Goal: Task Accomplishment & Management: Complete application form

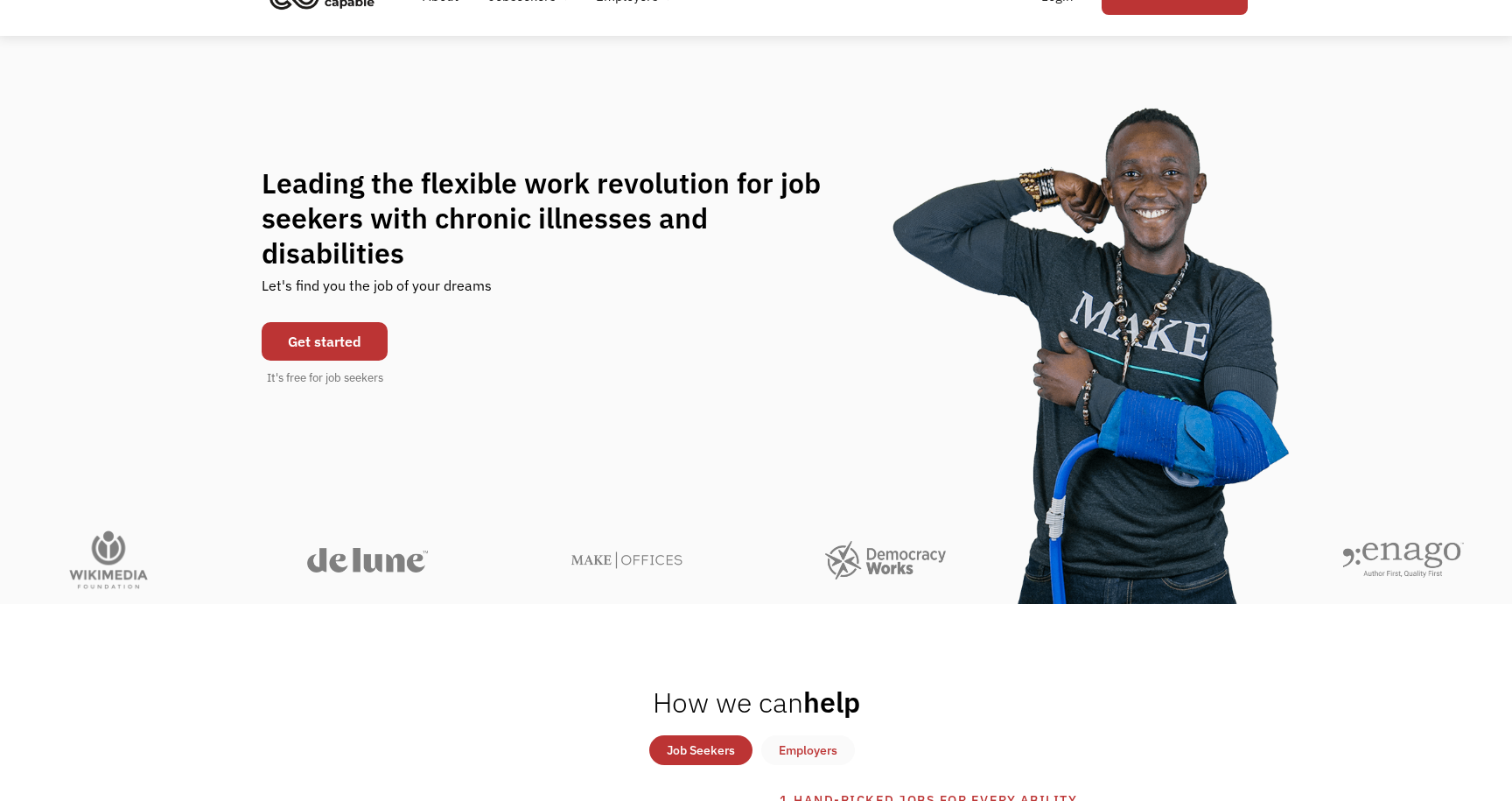
scroll to position [94, 0]
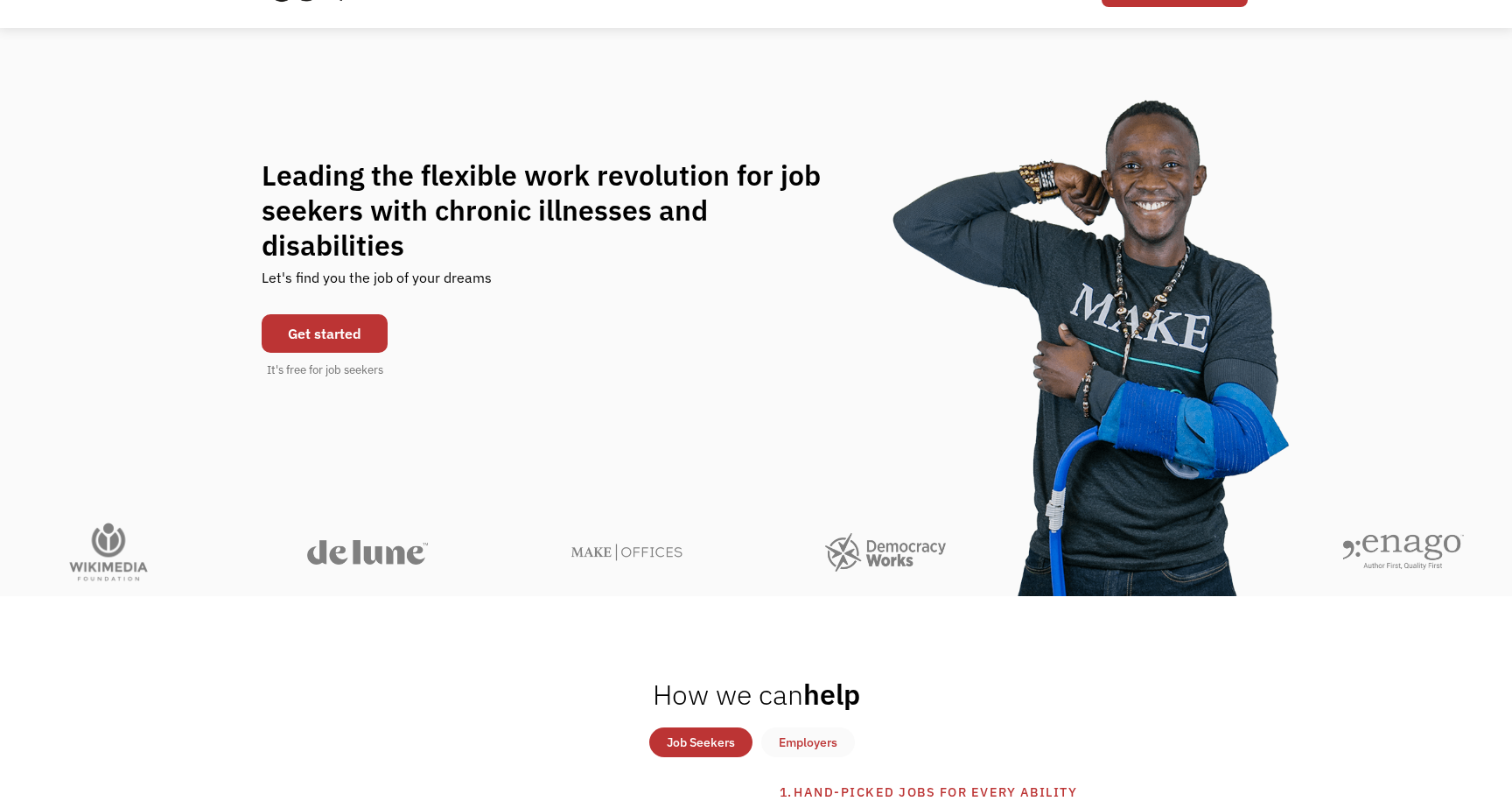
click at [361, 315] on link "Get started" at bounding box center [324, 333] width 126 height 38
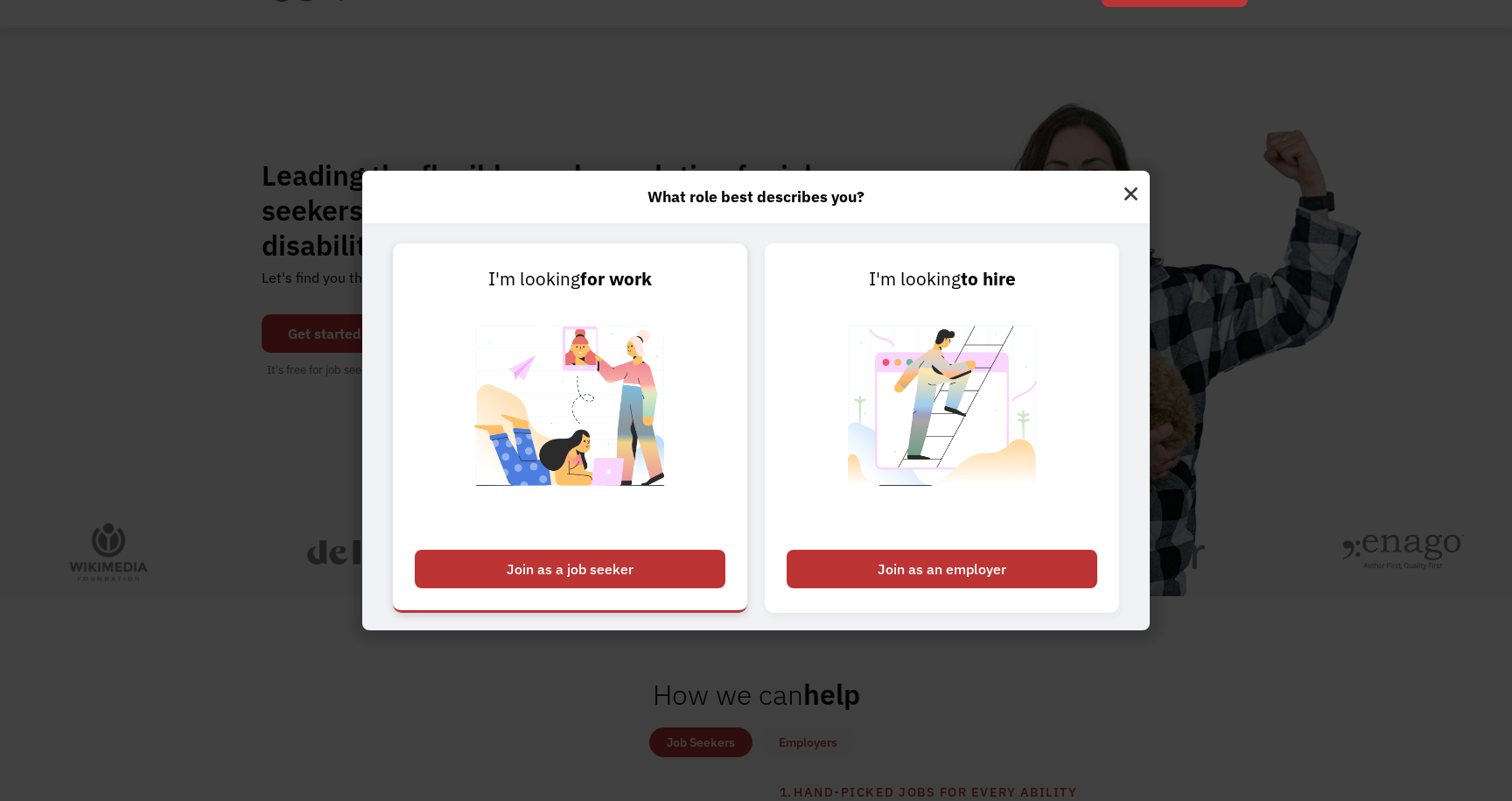
click at [577, 569] on div "Join as a job seeker" at bounding box center [569, 569] width 311 height 38
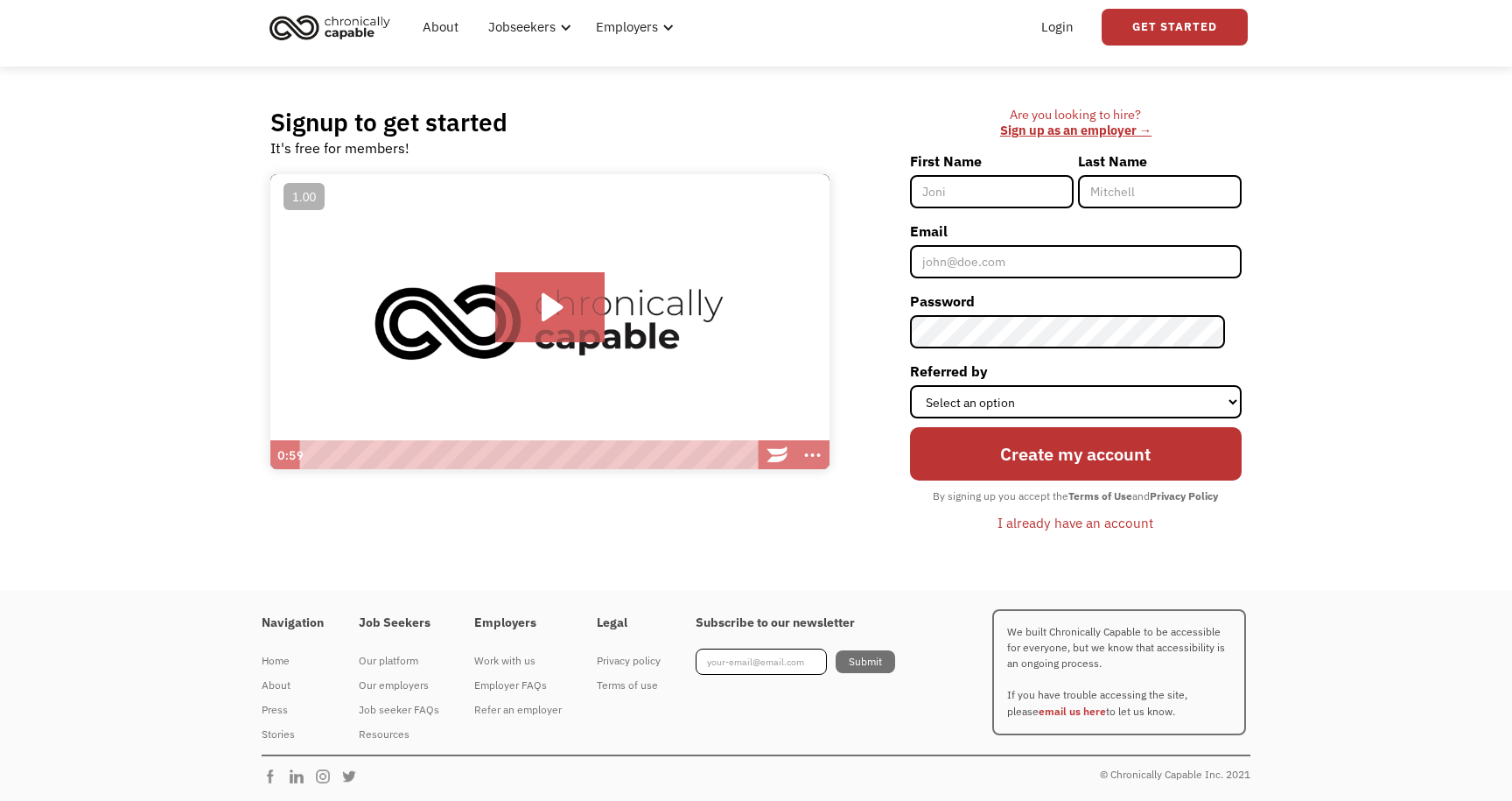
scroll to position [49, 0]
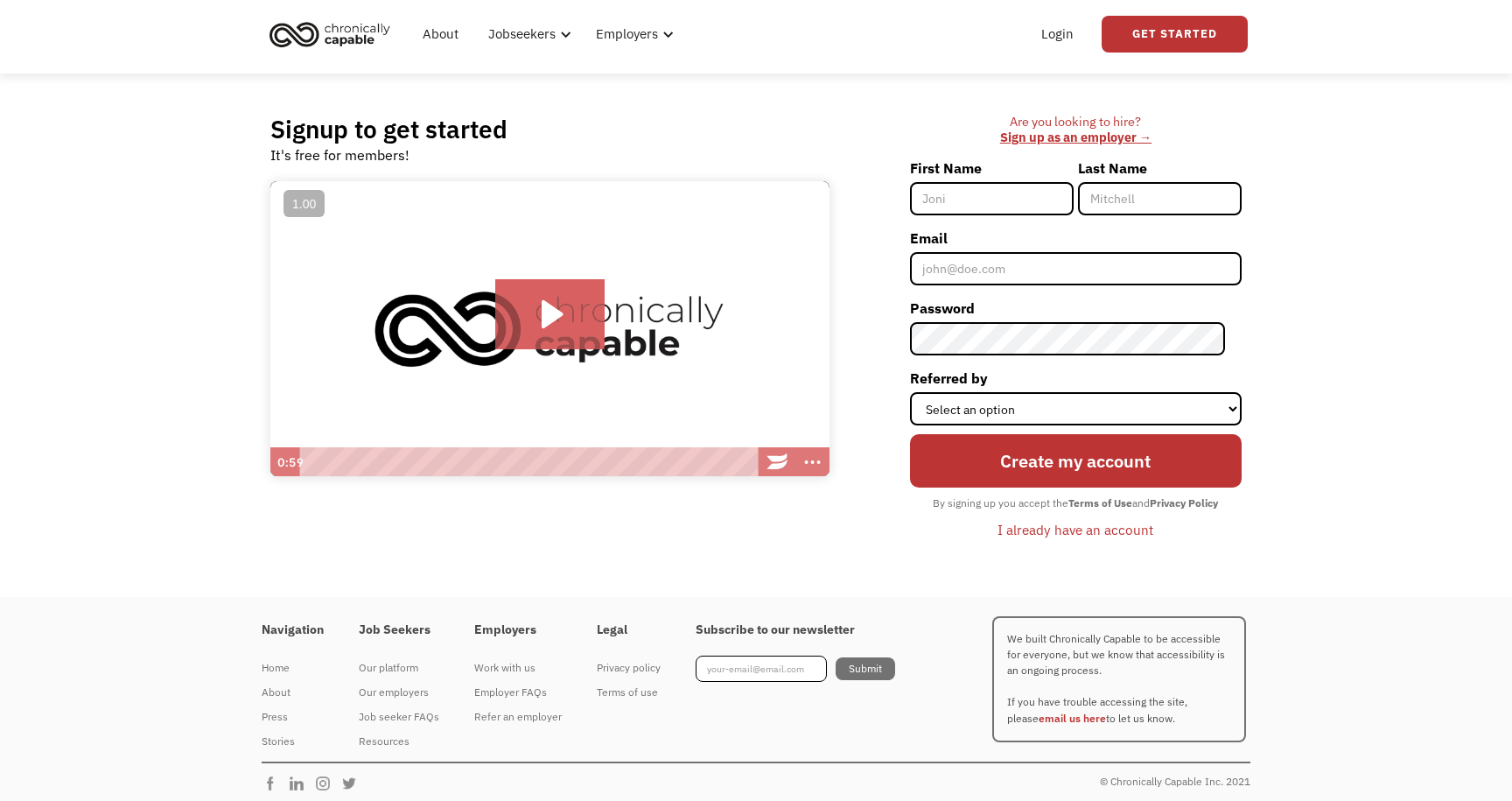
click at [955, 197] on input "First Name" at bounding box center [992, 199] width 164 height 33
type input "Melaku"
type input "Mendell"
click at [991, 208] on input "Melaku" at bounding box center [992, 199] width 164 height 33
click at [1000, 201] on input "Melaku" at bounding box center [992, 199] width 164 height 33
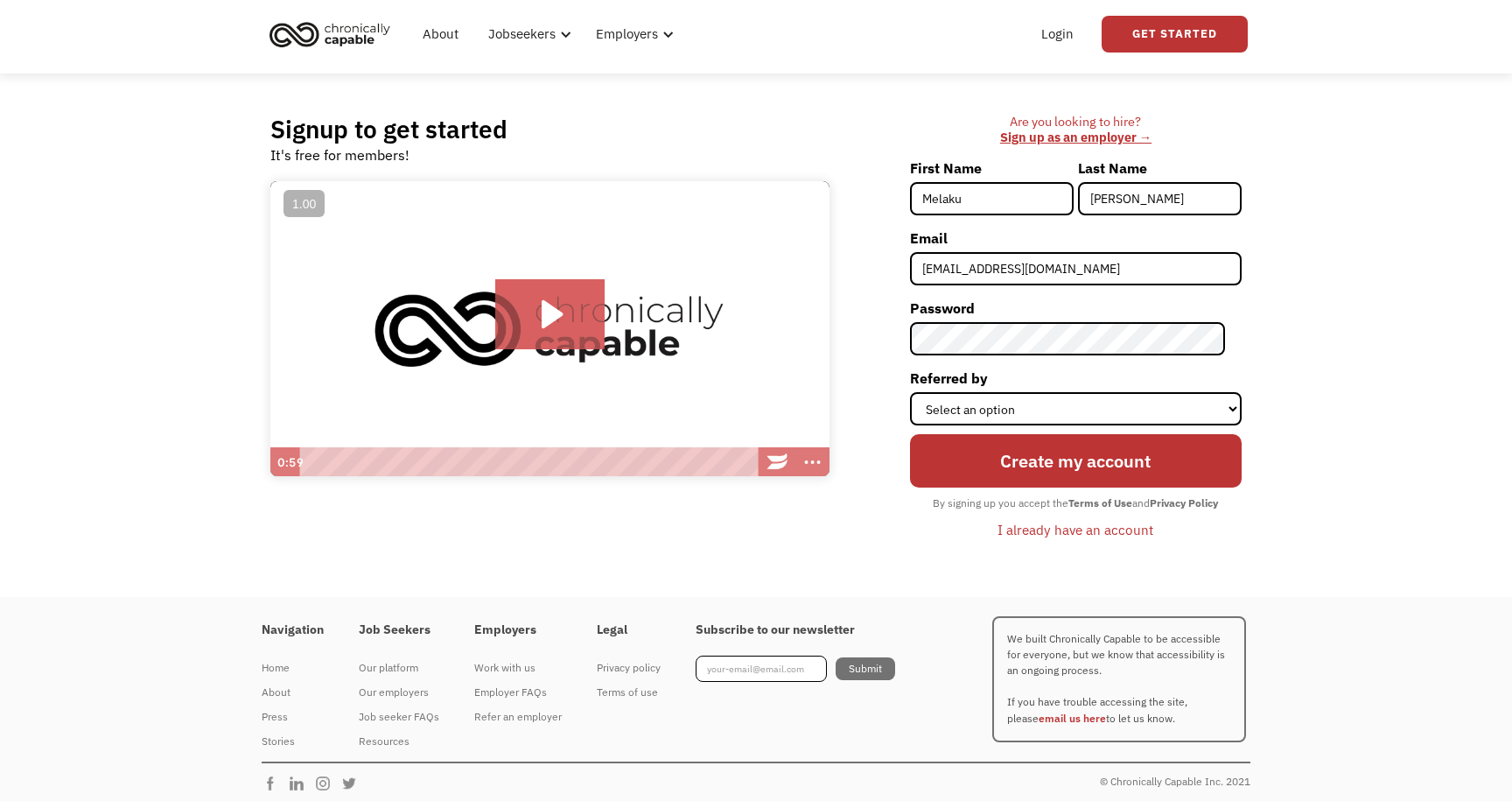
click at [1008, 197] on input "Melaku" at bounding box center [992, 199] width 164 height 33
click at [1007, 191] on input "Melaku" at bounding box center [992, 199] width 164 height 33
type input "aboutmelaku@gmail.com"
click at [887, 401] on div "Are you looking to hire? ‍ Sign up as an employer → First Name Melaku Last Name…" at bounding box center [1044, 335] width 395 height 444
click at [1011, 403] on select "Select an option Instagram Facebook Twitter Search Engine News Article Word of …" at bounding box center [1076, 409] width 331 height 33
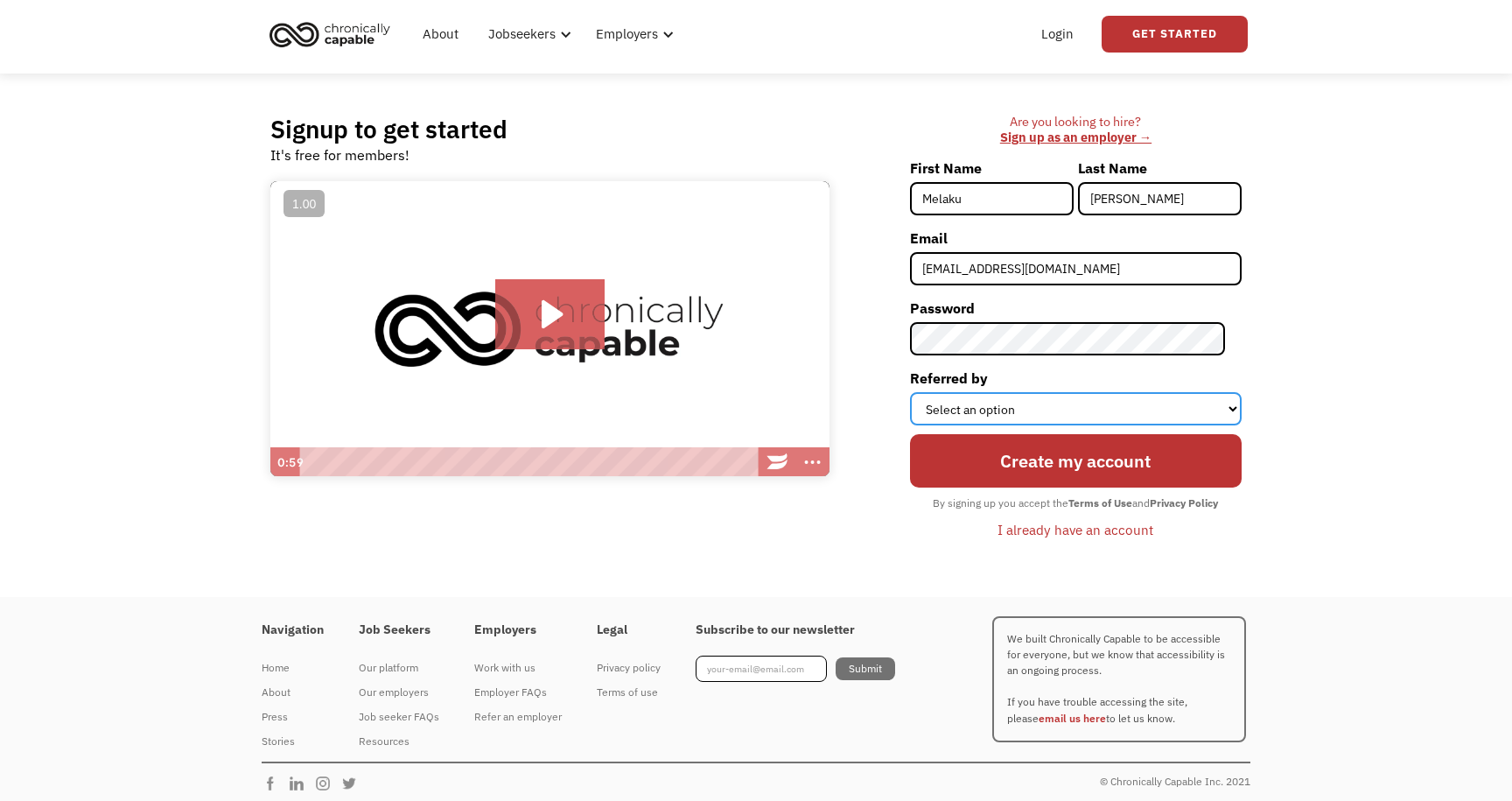
select select "Search Engine"
click at [926, 392] on select "Select an option Instagram Facebook Twitter Search Engine News Article Word of …" at bounding box center [1076, 409] width 331 height 33
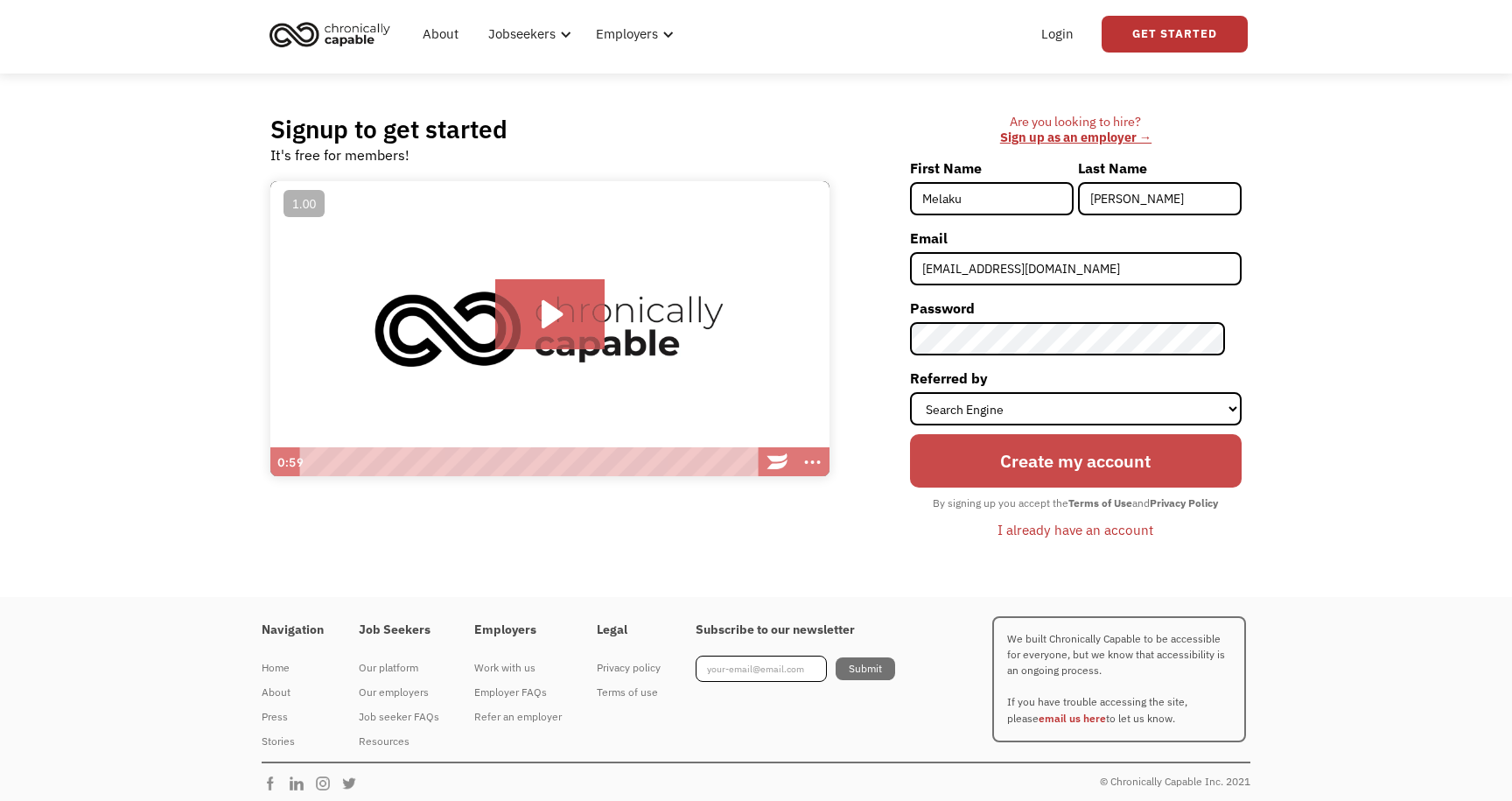
click at [992, 474] on input "Create my account" at bounding box center [1076, 461] width 331 height 53
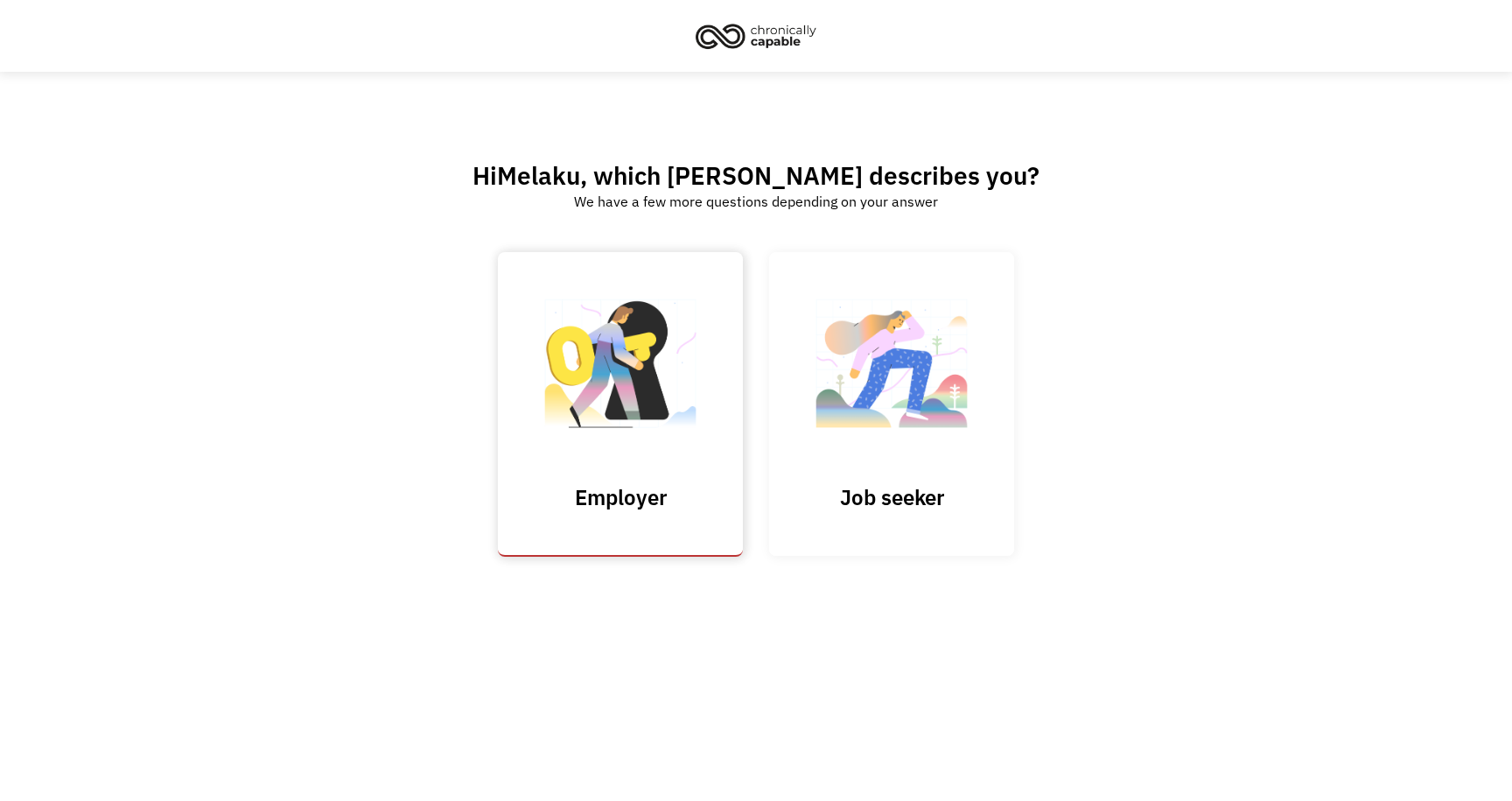
click at [635, 514] on input "Submit" at bounding box center [620, 404] width 245 height 305
type input "Please wait..."
click at [902, 476] on link "Job seeker" at bounding box center [892, 404] width 245 height 304
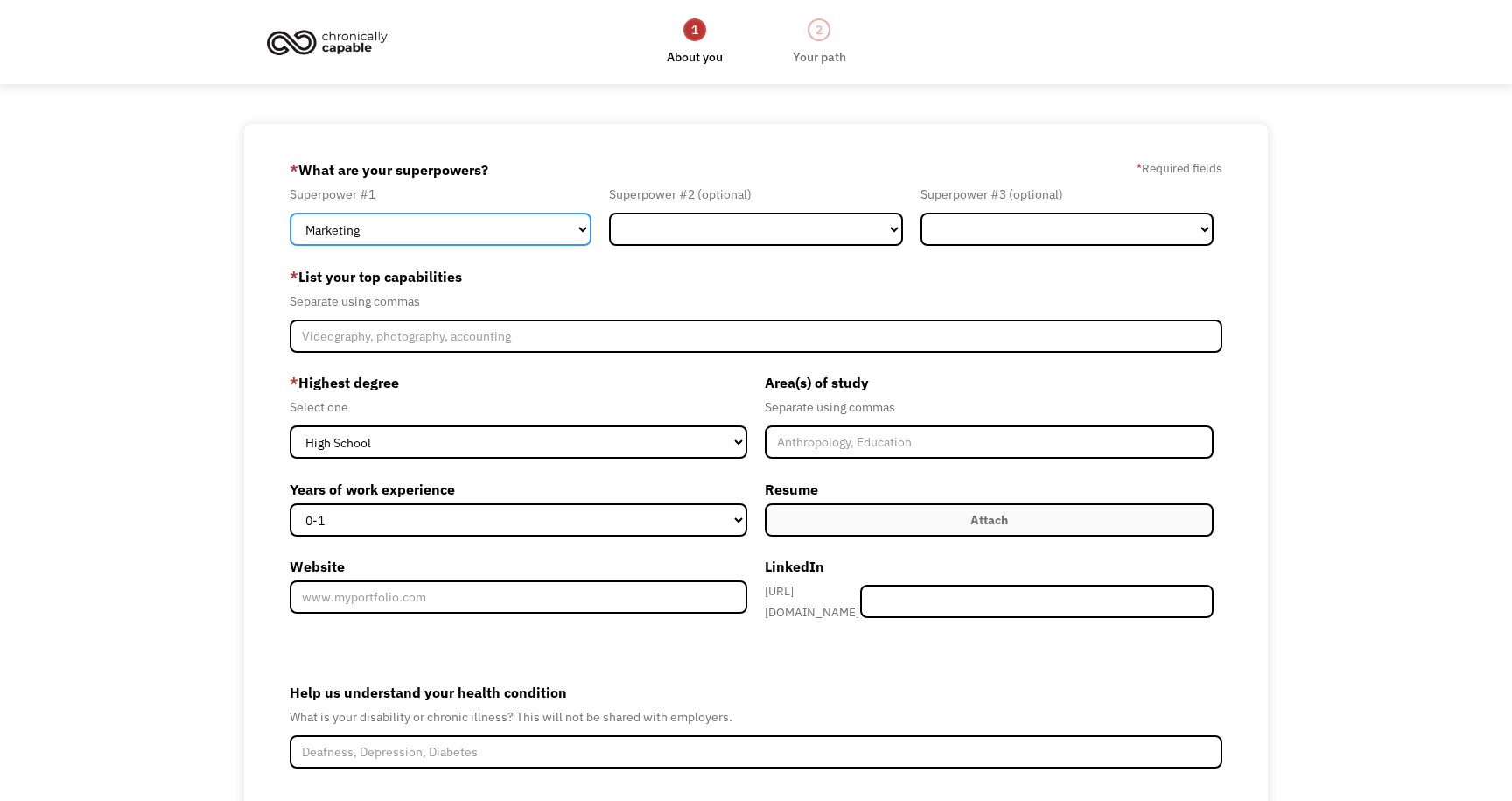
click at [444, 225] on select "Marketing Human Resources Finance Technology Operations Sales Industrial & Manu…" at bounding box center [441, 229] width 302 height 33
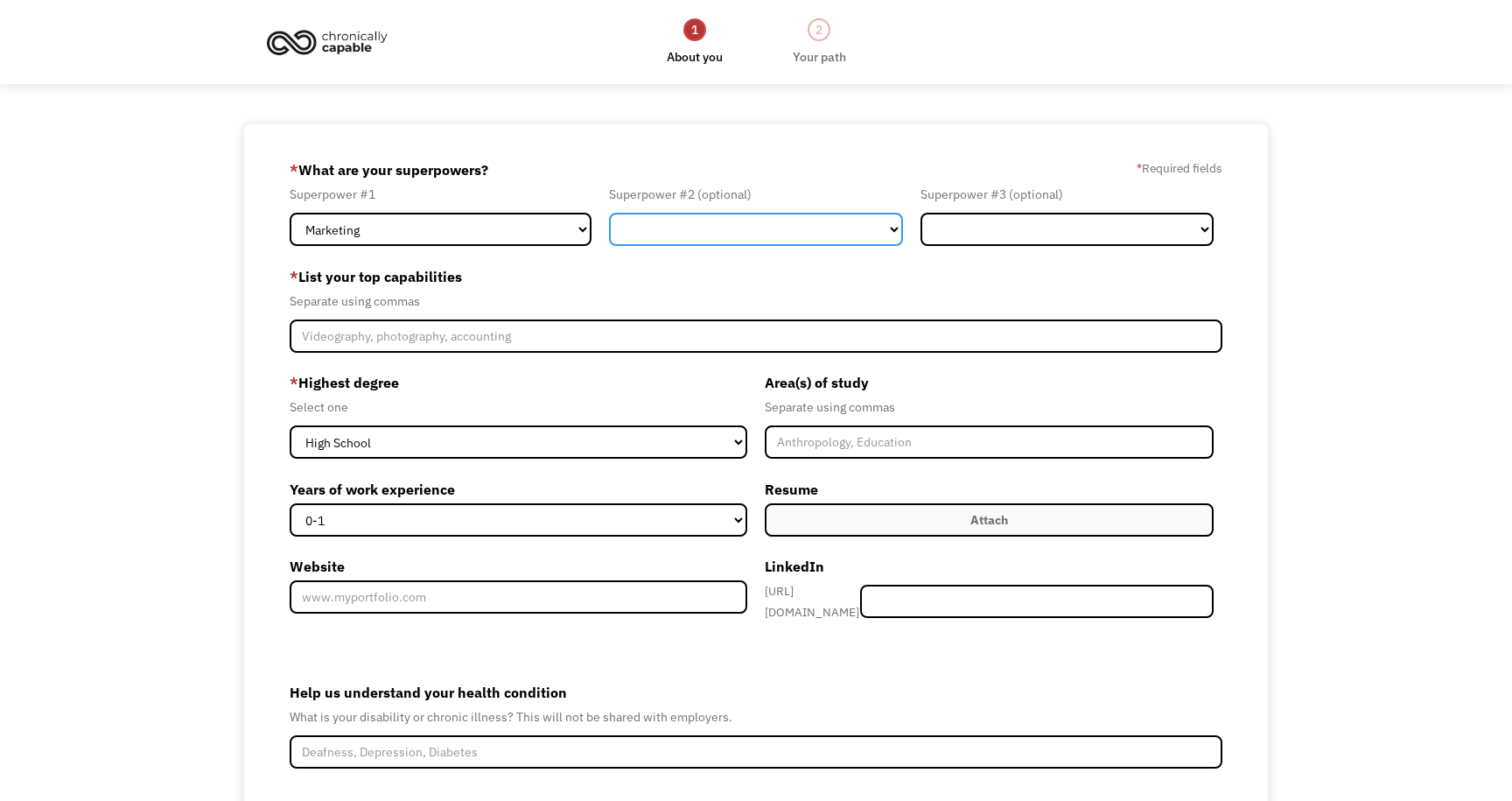
click at [696, 228] on select "Marketing Human Resources Finance Technology Operations Sales Industrial & Manu…" at bounding box center [755, 229] width 293 height 33
select select "Sales"
click at [609, 213] on select "Marketing Human Resources Finance Technology Operations Sales Industrial & Manu…" at bounding box center [755, 229] width 293 height 33
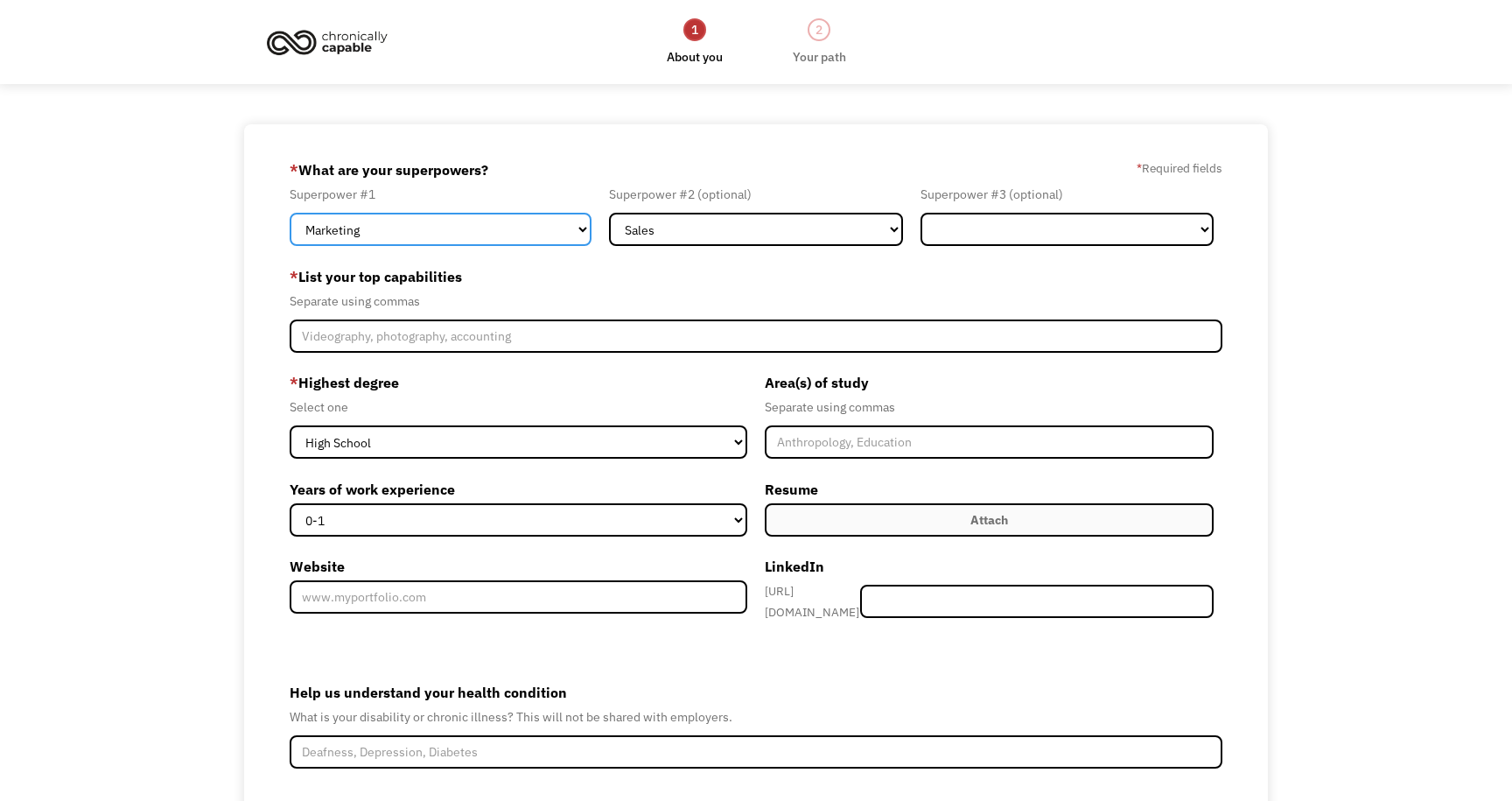
click at [571, 228] on select "Marketing Human Resources Finance Technology Operations Sales Industrial & Manu…" at bounding box center [441, 229] width 302 height 33
select select "Sales"
click at [290, 213] on select "Marketing Human Resources Finance Technology Operations Sales Industrial & Manu…" at bounding box center [441, 229] width 302 height 33
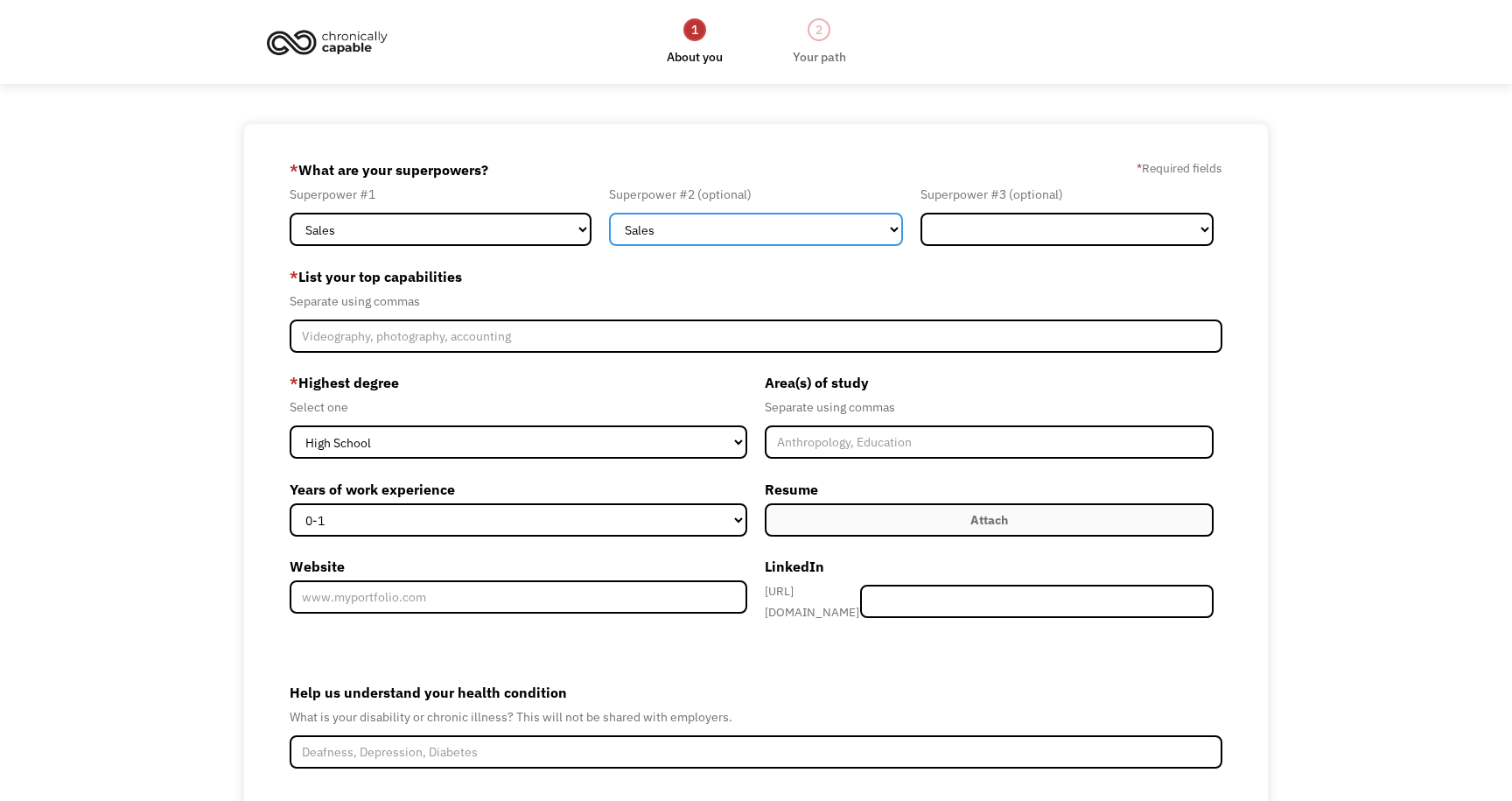
click at [699, 227] on select "Marketing Human Resources Finance Technology Operations Sales Industrial & Manu…" at bounding box center [755, 229] width 293 height 33
select select "Marketing"
click at [609, 213] on select "Marketing Human Resources Finance Technology Operations Sales Industrial & Manu…" at bounding box center [755, 229] width 293 height 33
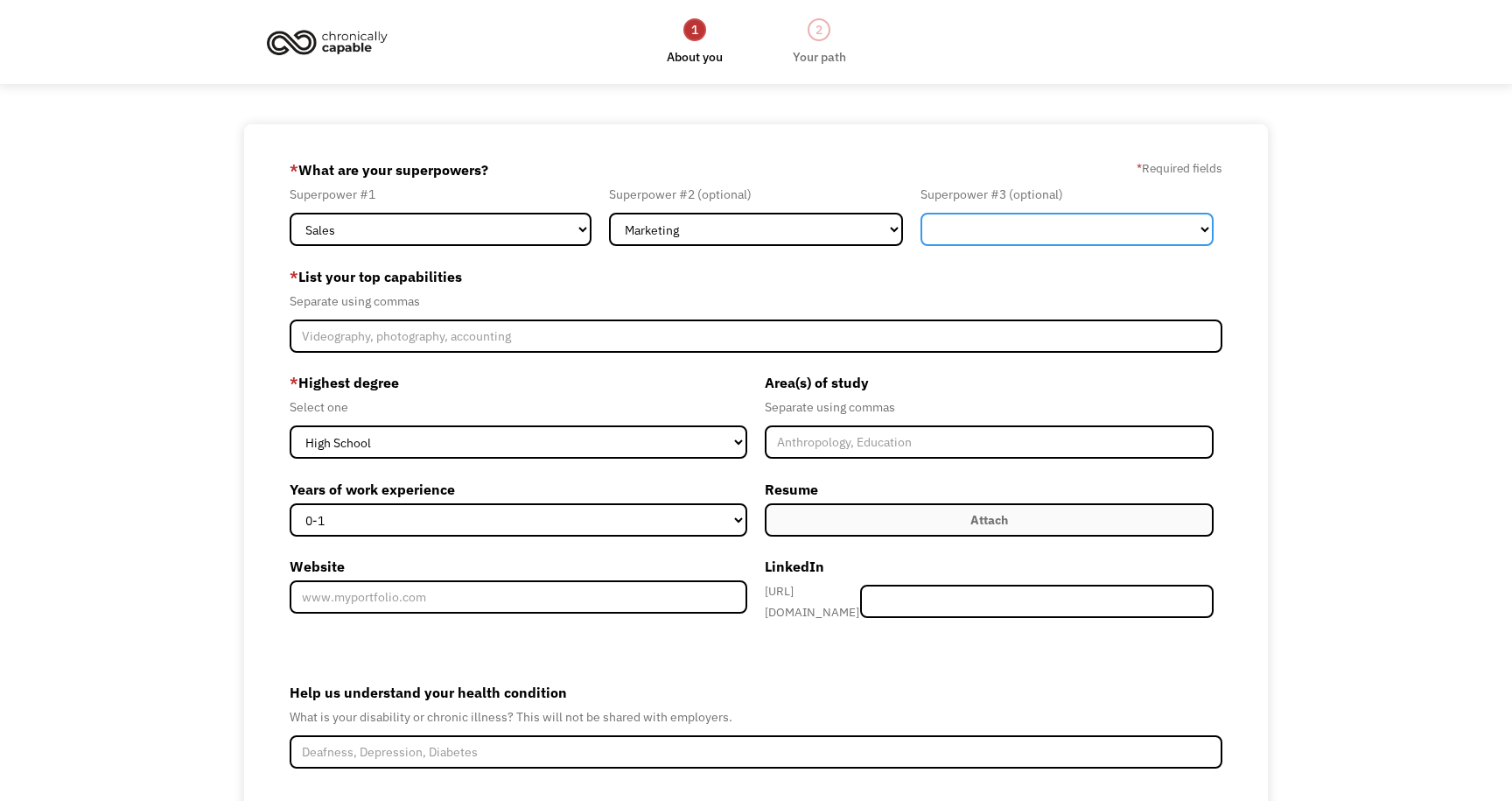
click at [978, 217] on select "Marketing Human Resources Finance Technology Operations Sales Industrial & Manu…" at bounding box center [1066, 229] width 293 height 33
select select "Communications & Public Relations"
click at [920, 213] on select "Marketing Human Resources Finance Technology Operations Sales Industrial & Manu…" at bounding box center [1066, 229] width 293 height 33
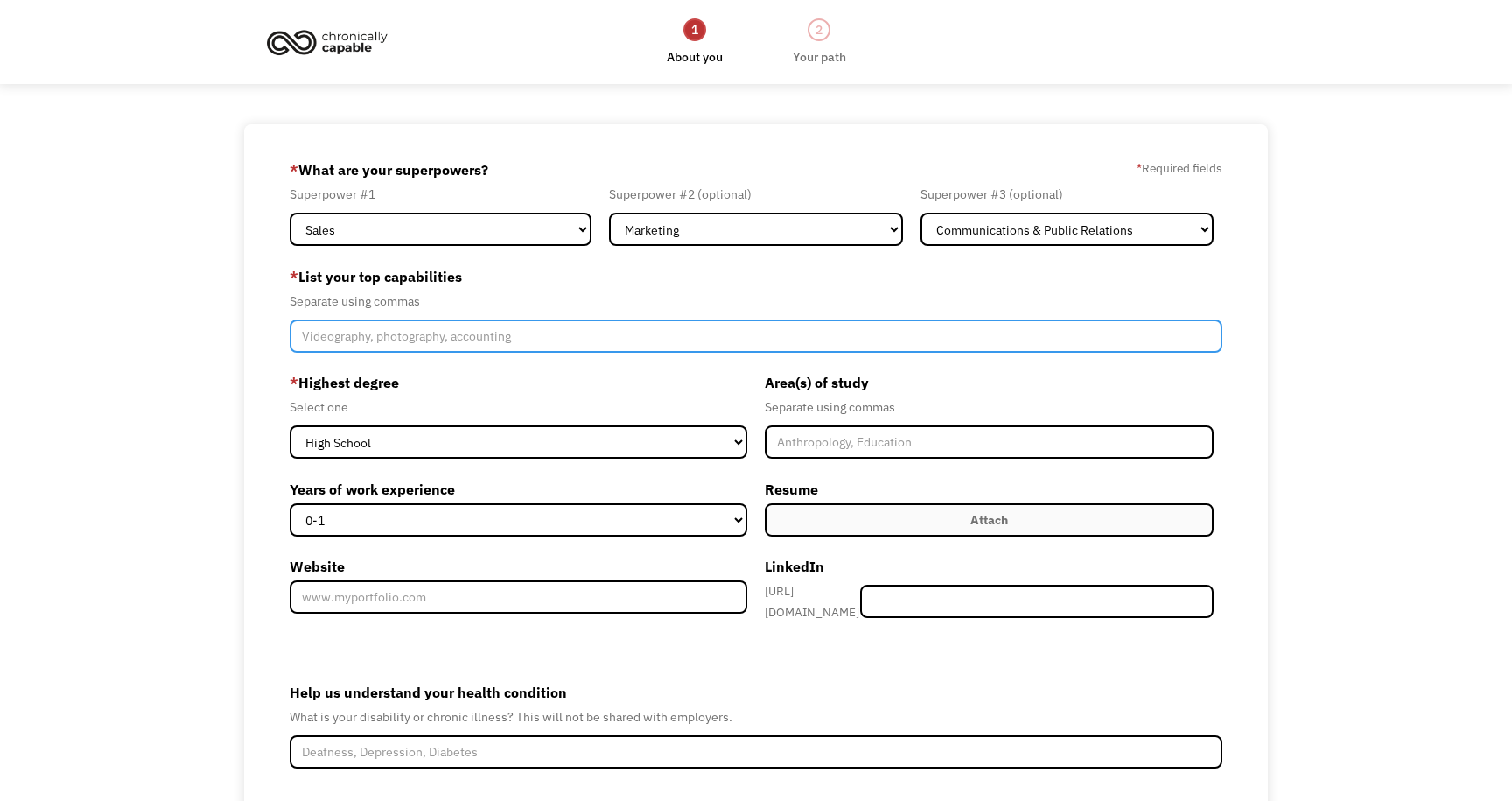
click at [505, 334] on input "Member-Create-Step1" at bounding box center [756, 336] width 933 height 33
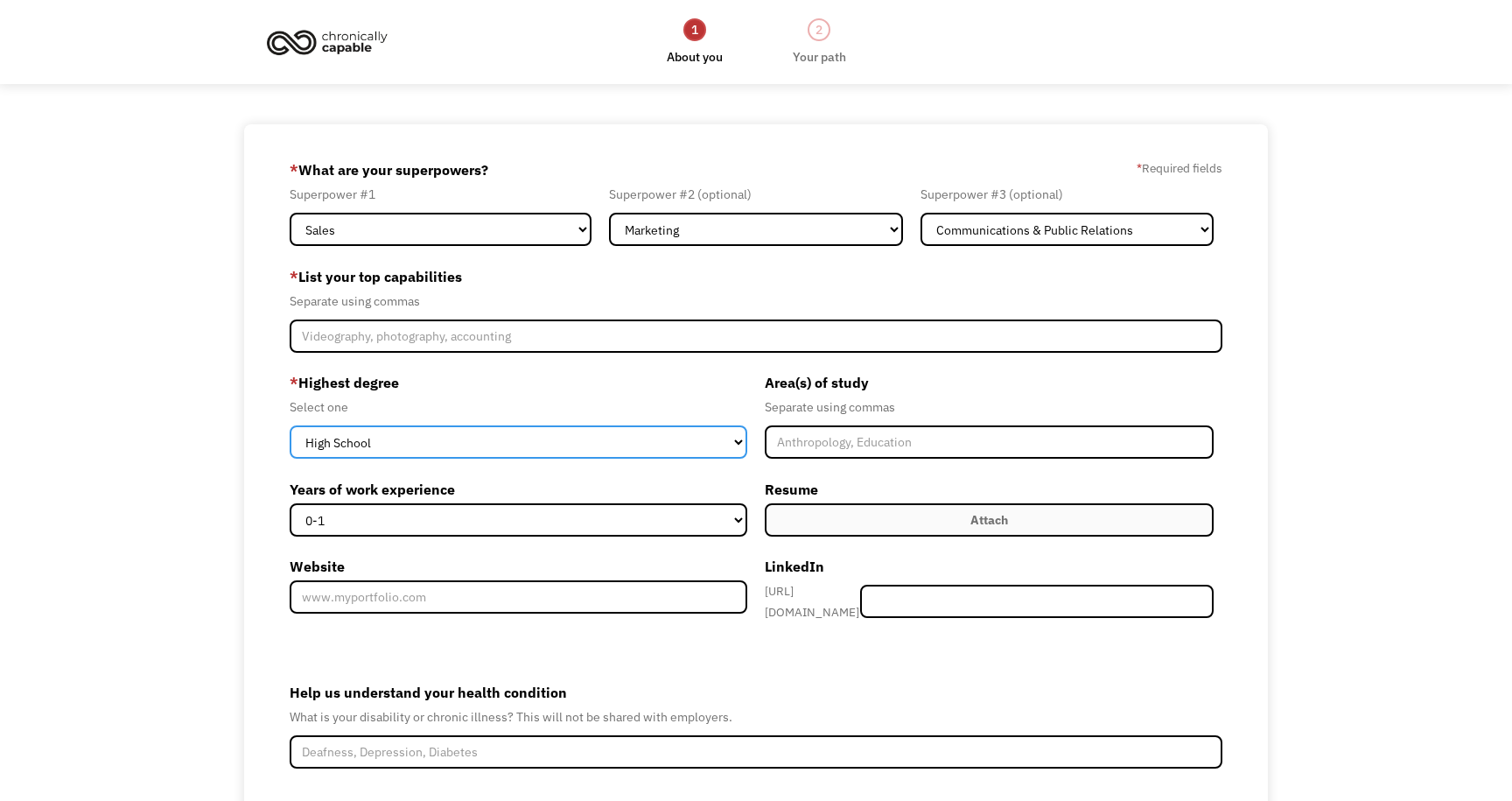
click at [456, 440] on select "High School Associates Bachelors Master's PhD" at bounding box center [518, 442] width 458 height 33
select select "bachelors"
click at [290, 426] on select "High School Associates Bachelors Master's PhD" at bounding box center [518, 442] width 458 height 33
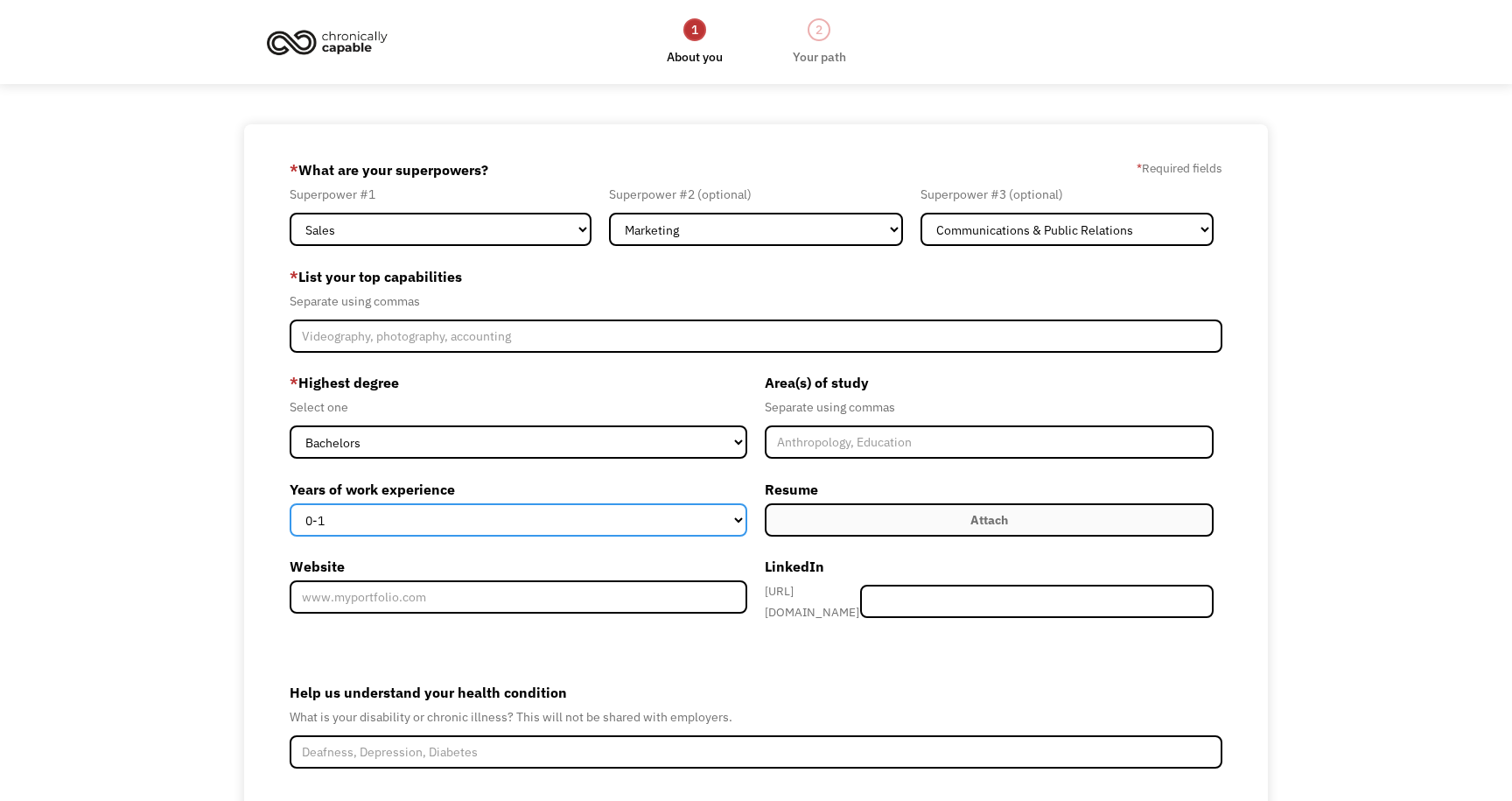
click at [394, 518] on select "0-1 2-4 5-10 11-15 15+" at bounding box center [518, 520] width 458 height 33
select select "15+"
click at [290, 503] on select "0-1 2-4 5-10 11-15 15+" at bounding box center [518, 520] width 458 height 33
